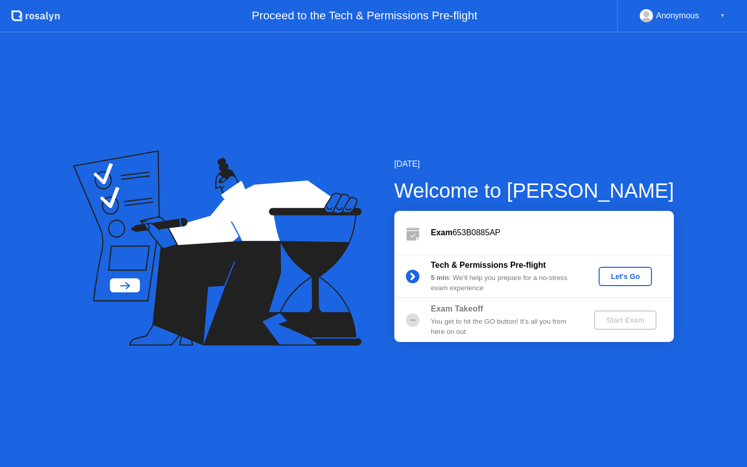
click at [625, 278] on div "Let's Go" at bounding box center [625, 276] width 45 height 8
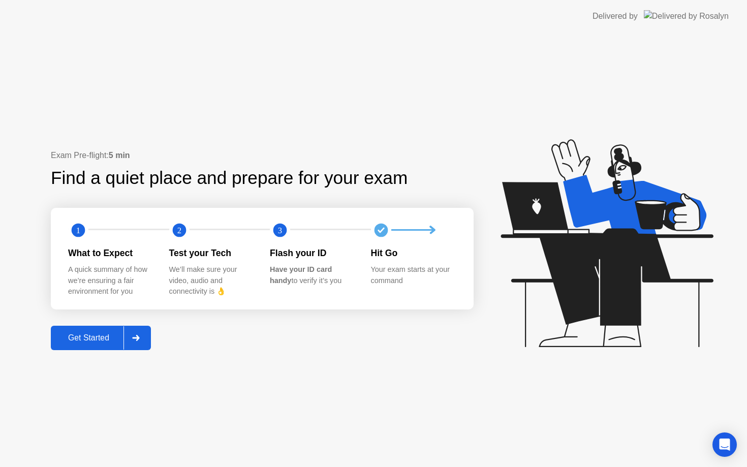
click at [106, 343] on div "Get Started" at bounding box center [89, 337] width 70 height 9
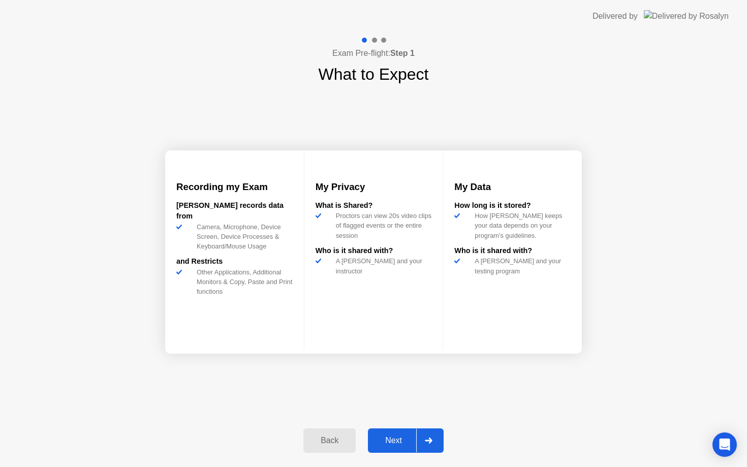
click at [407, 441] on div "Next" at bounding box center [393, 440] width 45 height 9
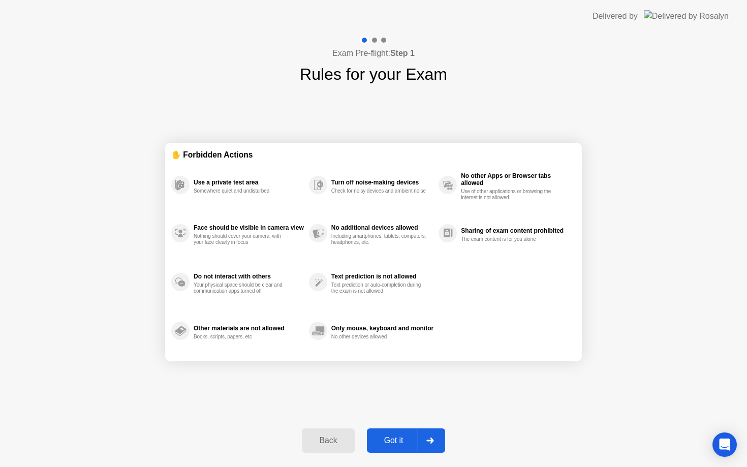
click at [407, 441] on div "Got it" at bounding box center [394, 440] width 48 height 9
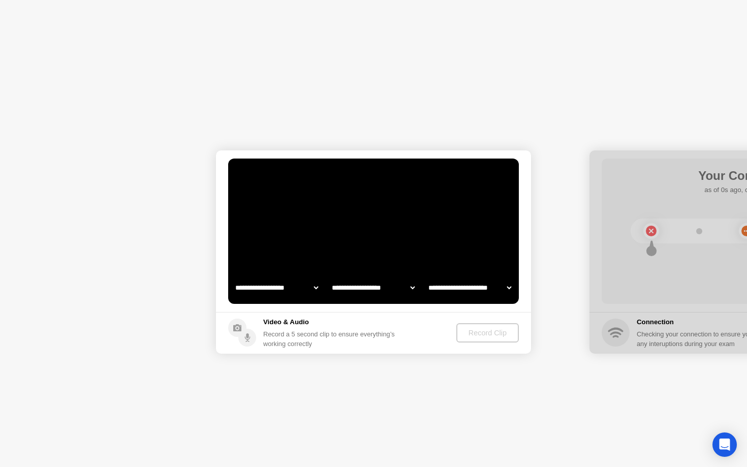
select select "**********"
select select "*******"
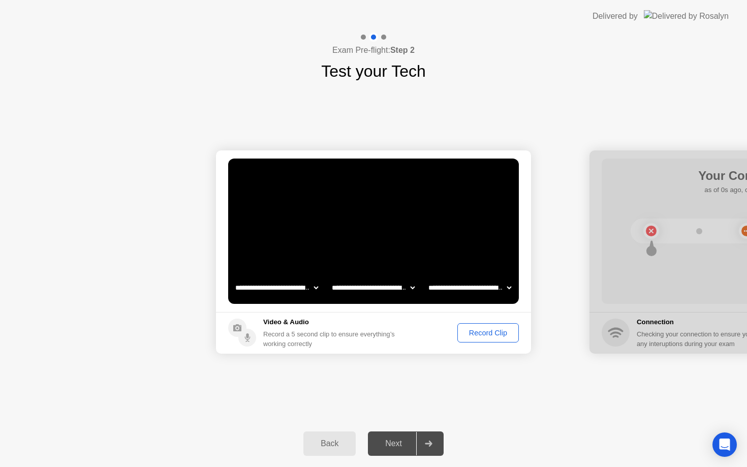
click at [511, 337] on div "Record Clip" at bounding box center [488, 333] width 54 height 8
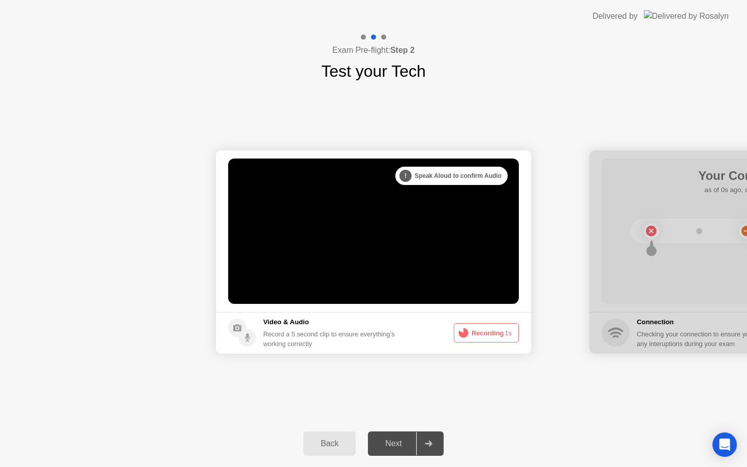
click at [402, 440] on div "Next" at bounding box center [393, 443] width 45 height 9
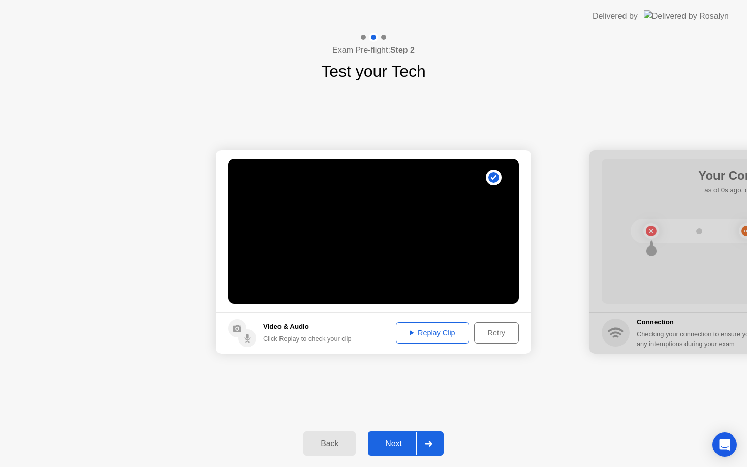
click at [424, 337] on div "Replay Clip" at bounding box center [432, 333] width 66 height 8
click at [410, 334] on icon at bounding box center [412, 333] width 4 height 5
click at [390, 436] on button "Next" at bounding box center [406, 443] width 76 height 24
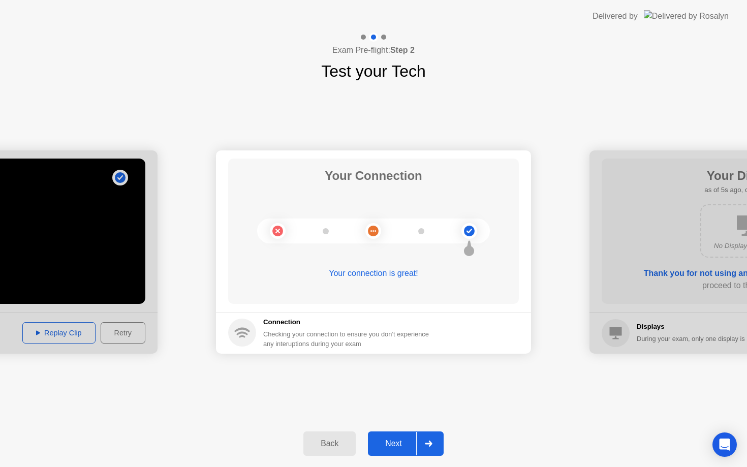
click at [387, 447] on div "Next" at bounding box center [393, 443] width 45 height 9
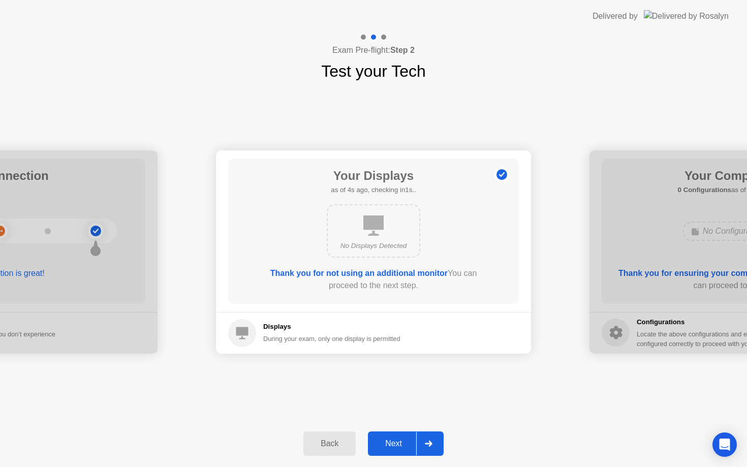
click at [387, 446] on div "Next" at bounding box center [393, 443] width 45 height 9
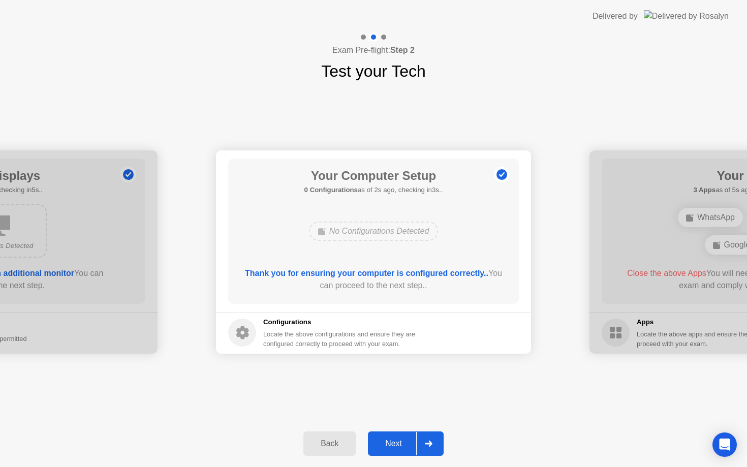
click at [387, 446] on div "Next" at bounding box center [393, 443] width 45 height 9
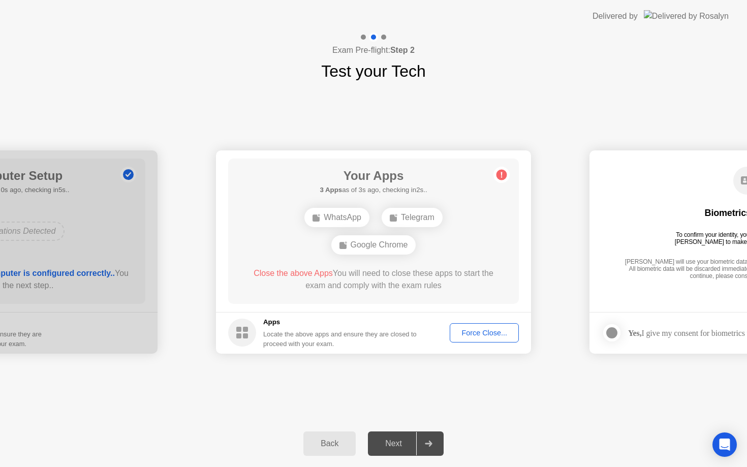
click at [387, 446] on div "Next" at bounding box center [393, 443] width 45 height 9
click at [392, 172] on h1 "Your Apps" at bounding box center [373, 176] width 107 height 18
click at [389, 442] on div "Next" at bounding box center [393, 443] width 45 height 9
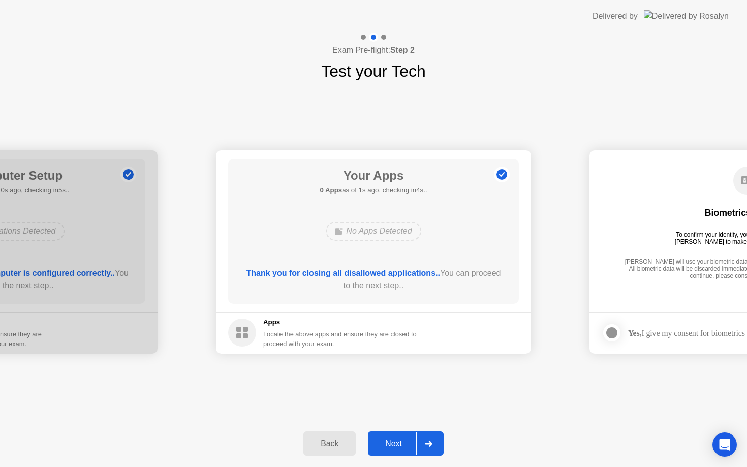
click at [392, 439] on div "Next" at bounding box center [393, 443] width 45 height 9
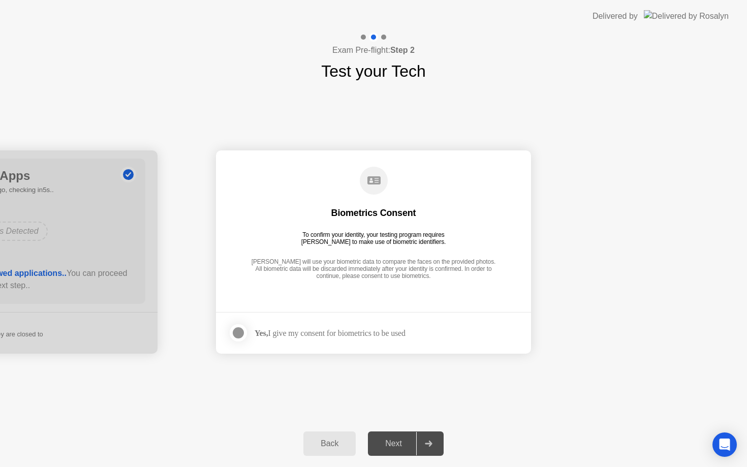
click at [307, 334] on div "Yes, I give my consent for biometrics to be used" at bounding box center [330, 333] width 151 height 10
click at [243, 334] on div at bounding box center [238, 333] width 12 height 12
click at [392, 445] on div "Next" at bounding box center [393, 443] width 45 height 9
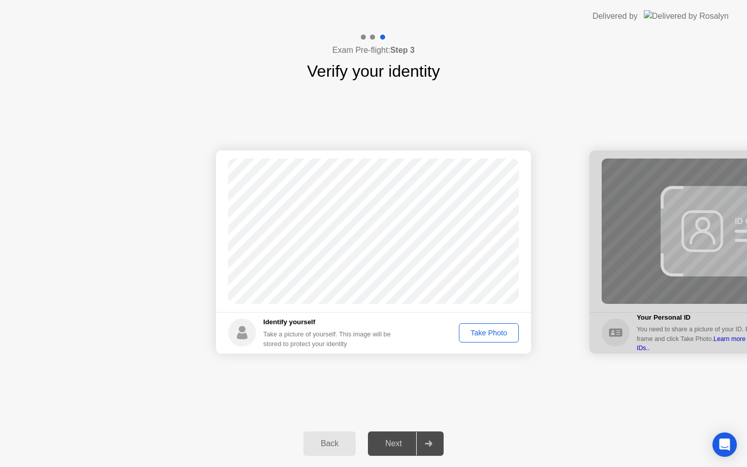
click at [483, 336] on div "Take Photo" at bounding box center [488, 333] width 53 height 8
click at [398, 445] on div "Next" at bounding box center [393, 443] width 45 height 9
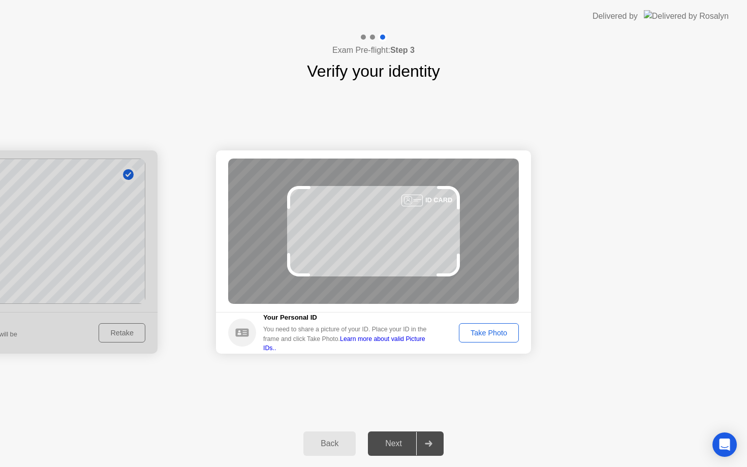
click at [508, 335] on div "Take Photo" at bounding box center [488, 333] width 53 height 8
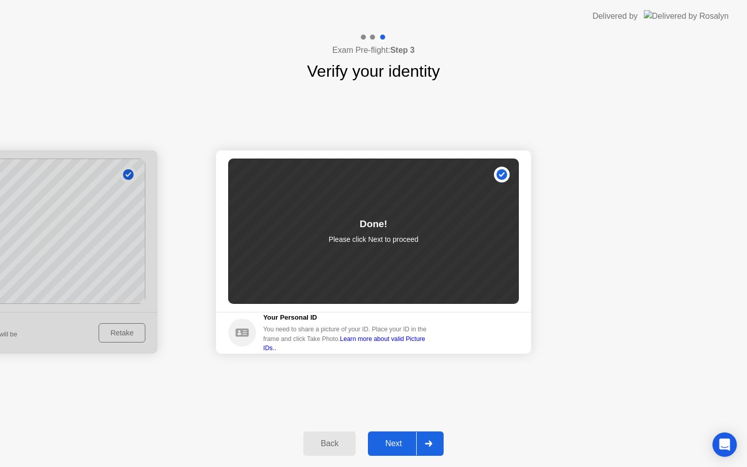
click at [393, 447] on div "Next" at bounding box center [393, 443] width 45 height 9
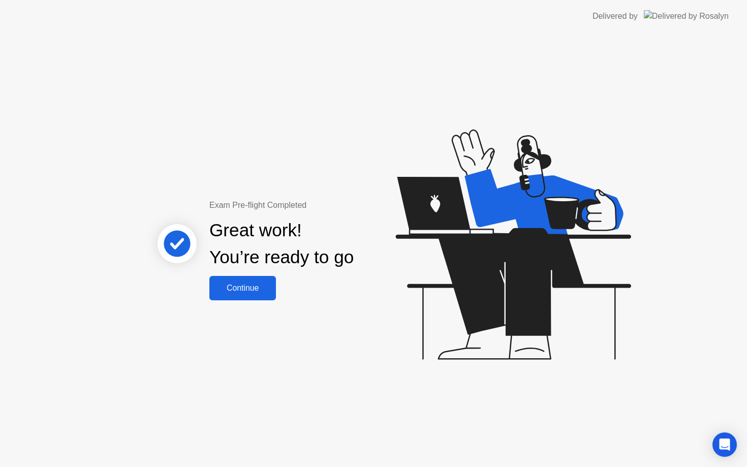
click at [257, 292] on div "Continue" at bounding box center [242, 288] width 60 height 9
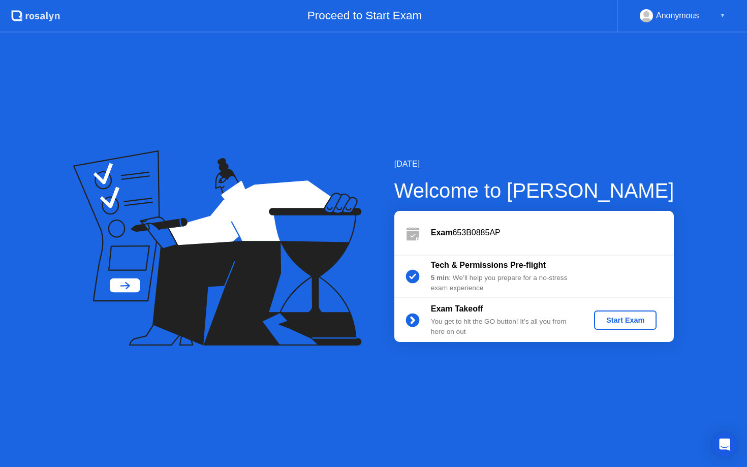
click at [628, 321] on div "Start Exam" at bounding box center [625, 320] width 54 height 8
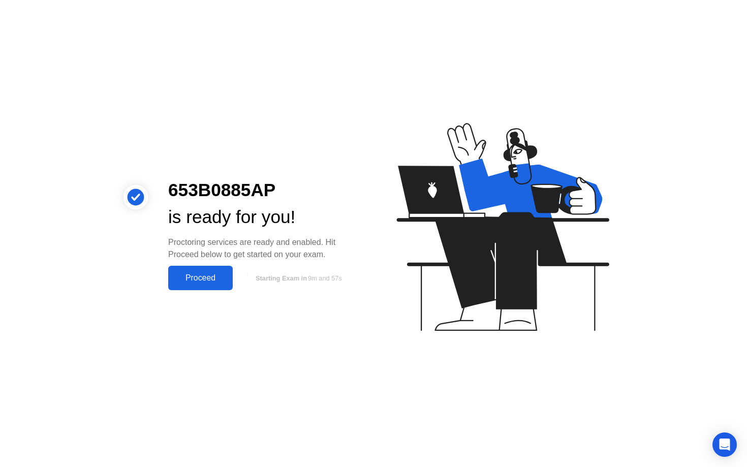
click at [210, 283] on div "Proceed" at bounding box center [200, 277] width 58 height 9
